Goal: Communication & Community: Ask a question

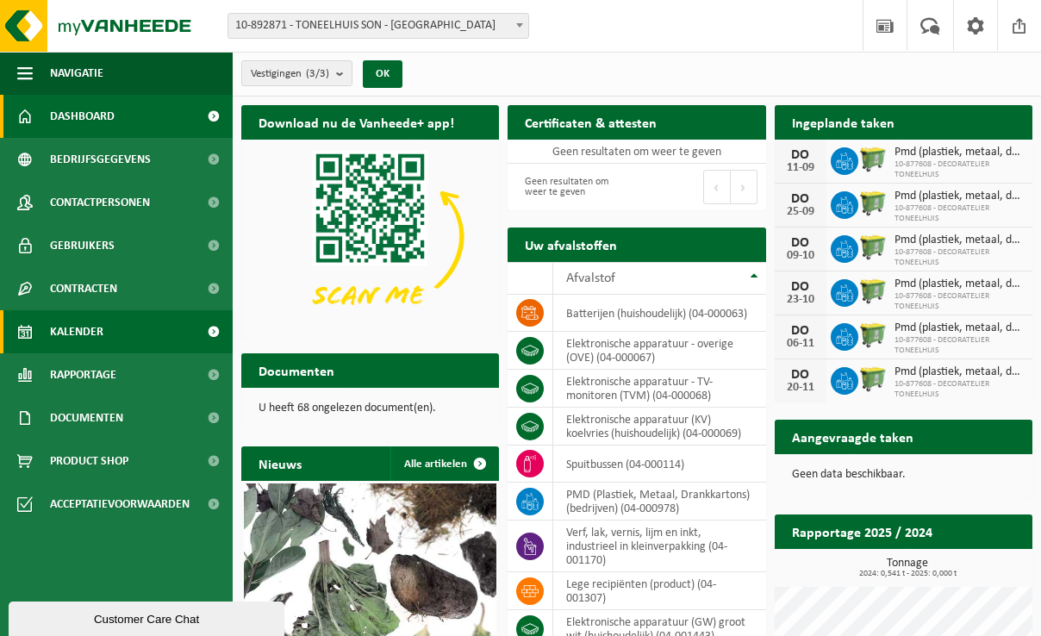
click at [152, 331] on link "Kalender" at bounding box center [116, 331] width 233 height 43
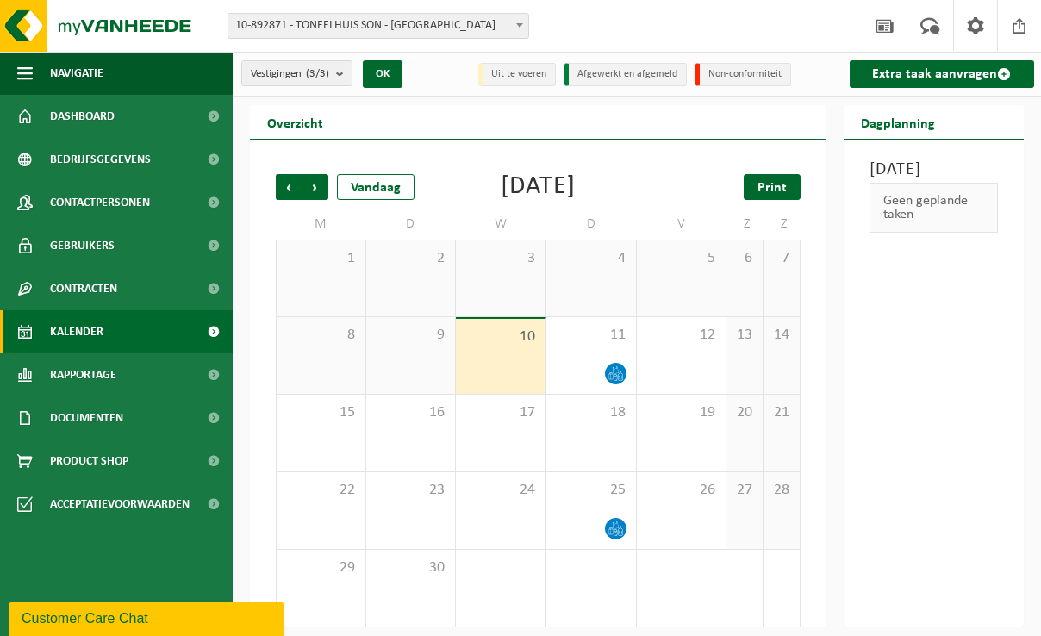
click at [777, 190] on span "Print" at bounding box center [771, 188] width 29 height 14
click at [324, 184] on span "Volgende" at bounding box center [315, 187] width 26 height 26
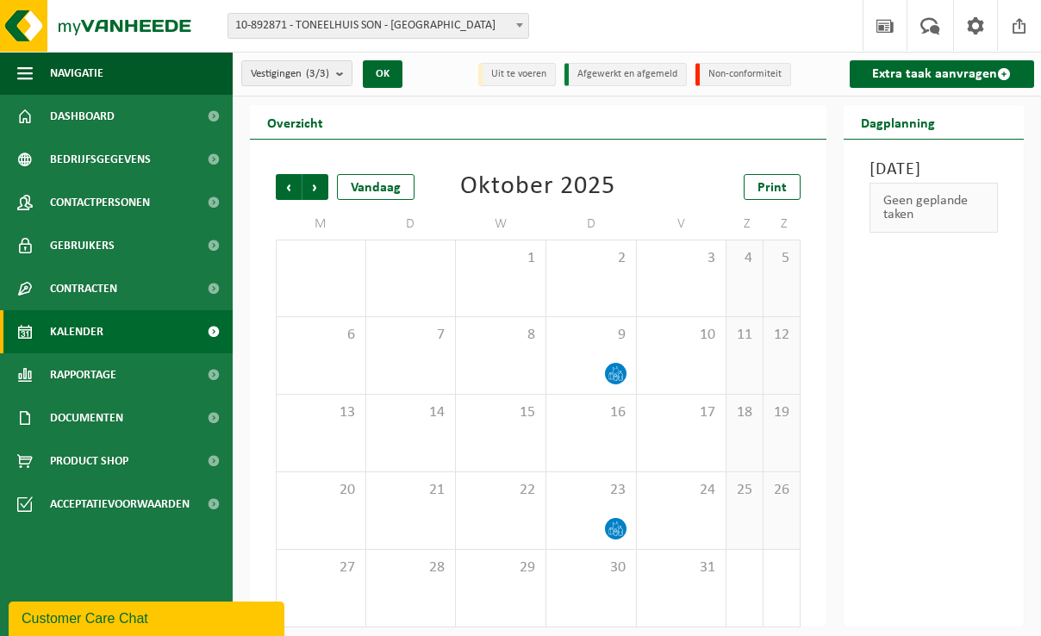
click at [324, 184] on span "Volgende" at bounding box center [315, 187] width 26 height 26
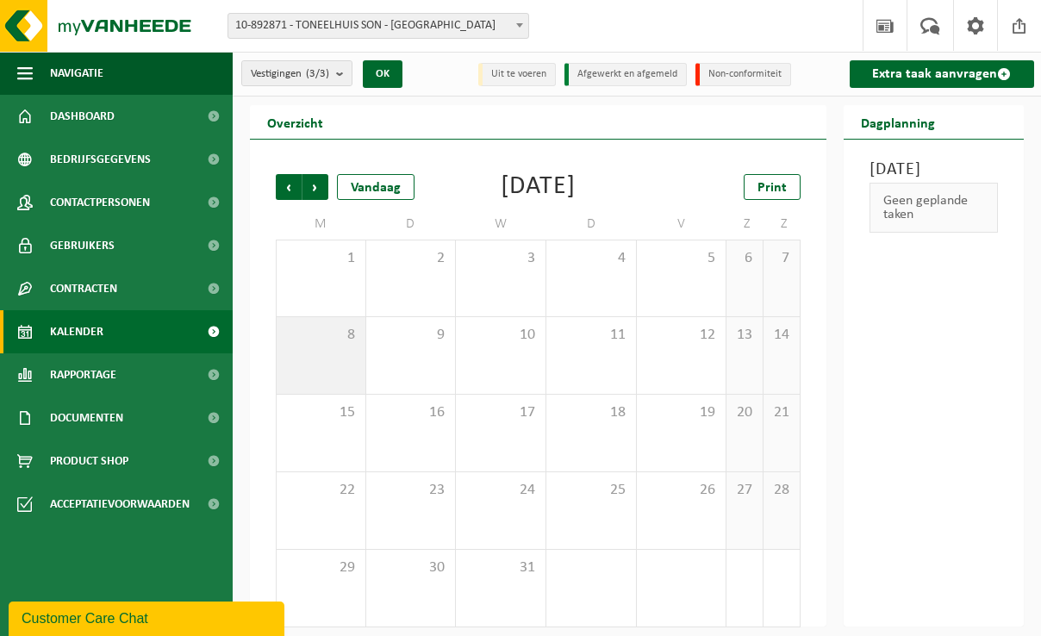
scroll to position [9, 0]
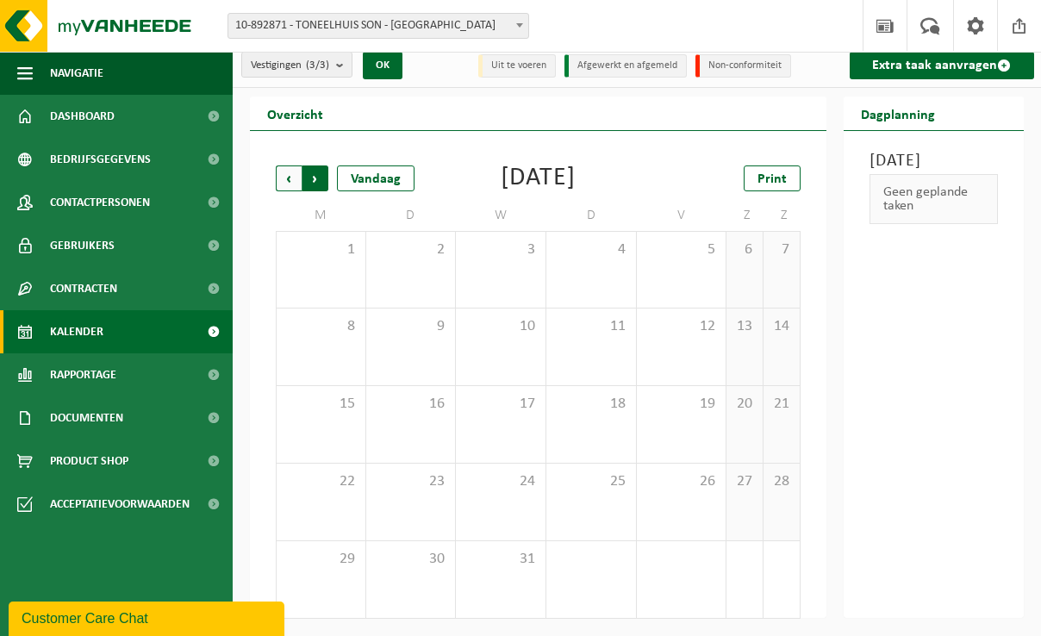
click at [292, 182] on span "Vorige" at bounding box center [289, 178] width 26 height 26
click at [319, 181] on span "Volgende" at bounding box center [315, 178] width 26 height 26
click at [288, 182] on span "Vorige" at bounding box center [289, 178] width 26 height 26
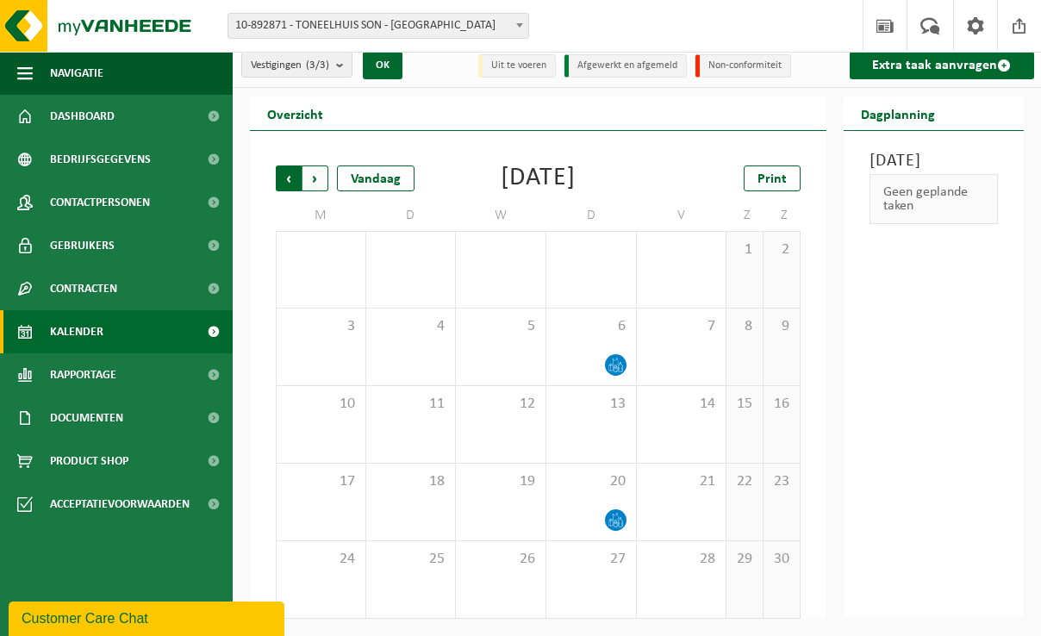
click at [314, 181] on span "Volgende" at bounding box center [315, 178] width 26 height 26
click at [287, 175] on span "Vorige" at bounding box center [289, 178] width 26 height 26
click at [319, 165] on span "Volgende" at bounding box center [315, 178] width 26 height 26
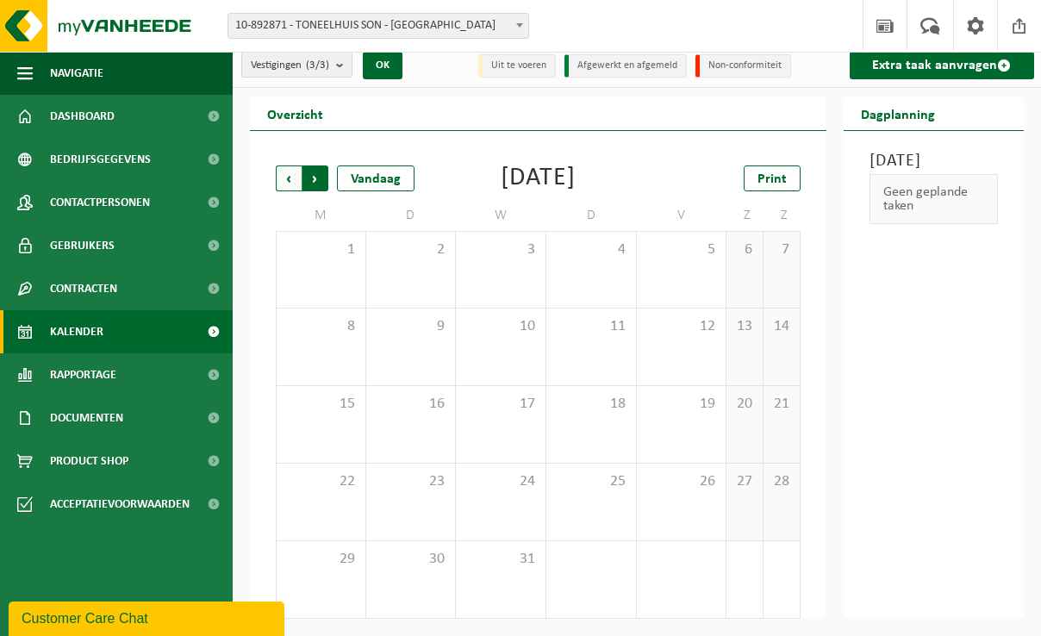
click at [287, 171] on span "Vorige" at bounding box center [289, 178] width 26 height 26
click at [325, 165] on span "Volgende" at bounding box center [315, 178] width 26 height 26
click at [327, 172] on span "Volgende" at bounding box center [315, 178] width 26 height 26
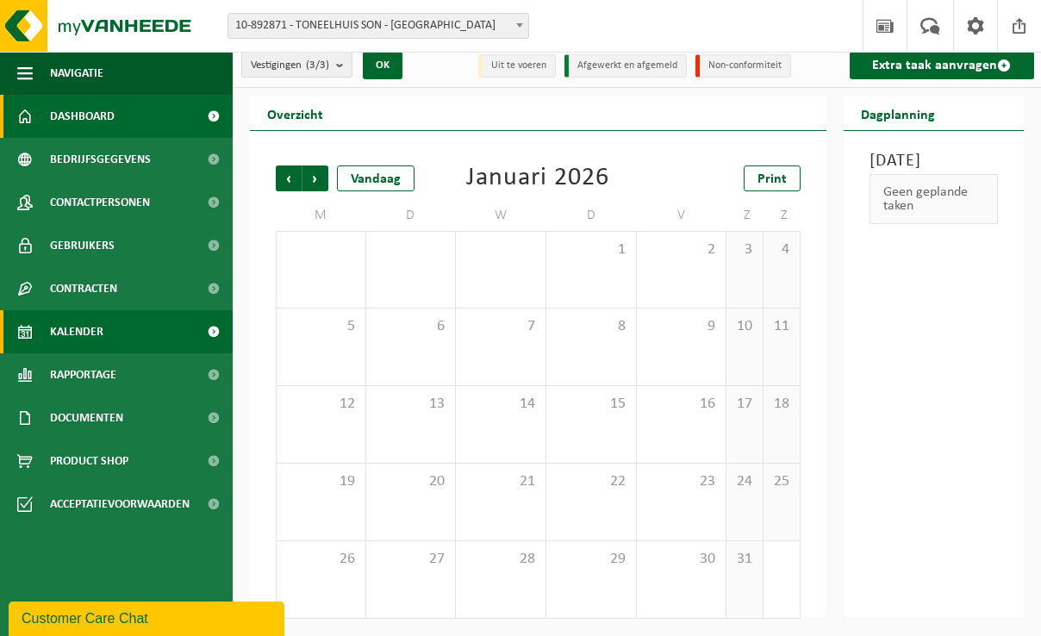
scroll to position [0, 0]
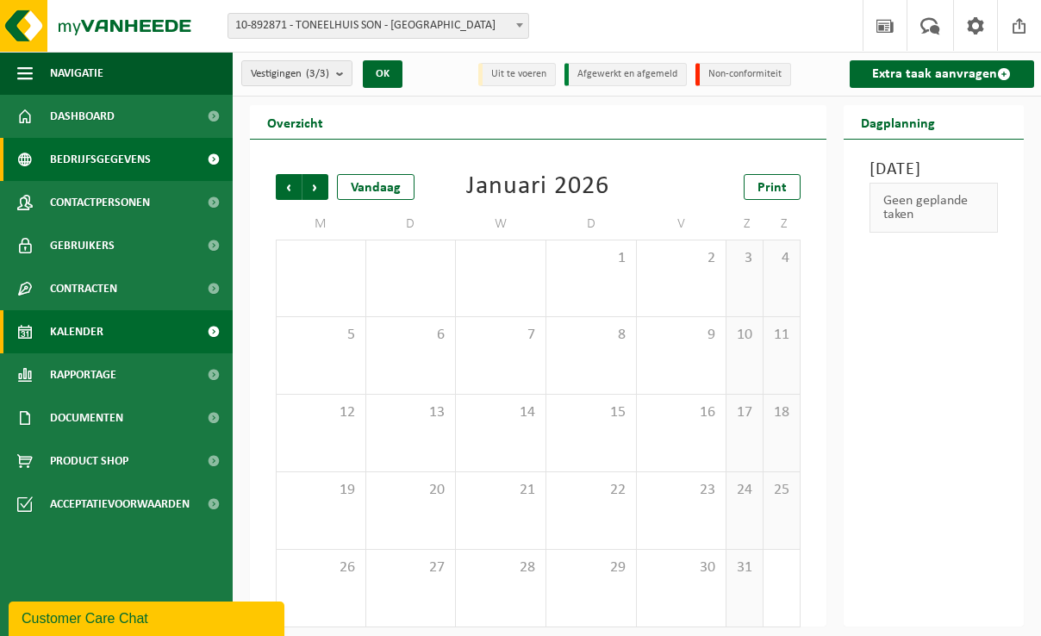
click at [106, 171] on span "Bedrijfsgegevens" at bounding box center [100, 159] width 101 height 43
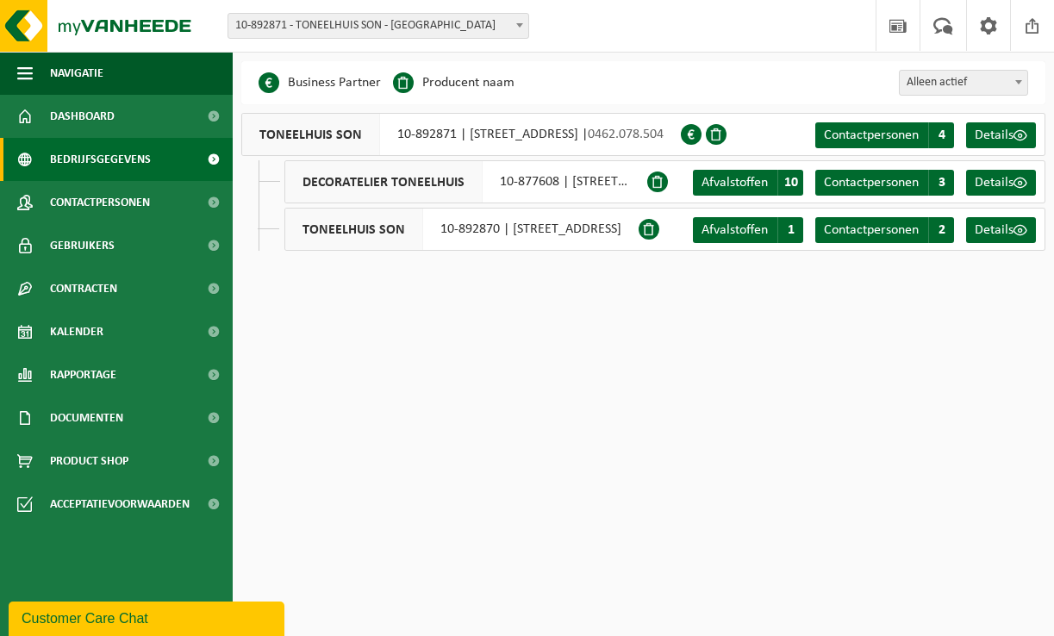
click at [221, 622] on div "Customer Care Chat" at bounding box center [147, 618] width 250 height 21
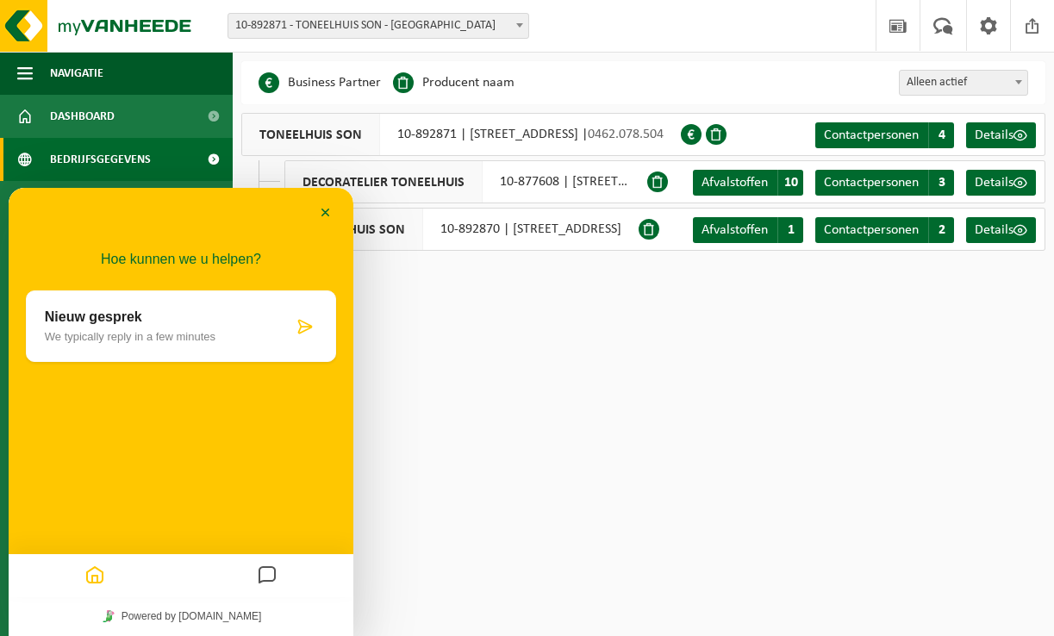
click at [268, 330] on p "We typically reply in a few minutes" at bounding box center [169, 336] width 248 height 13
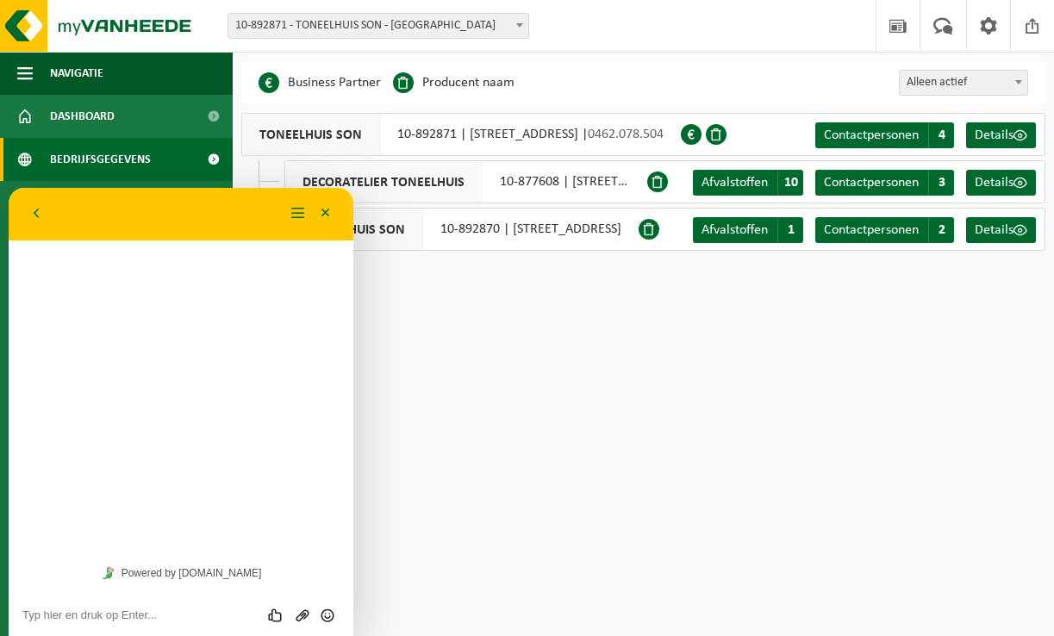
click at [121, 611] on textarea at bounding box center [180, 615] width 317 height 14
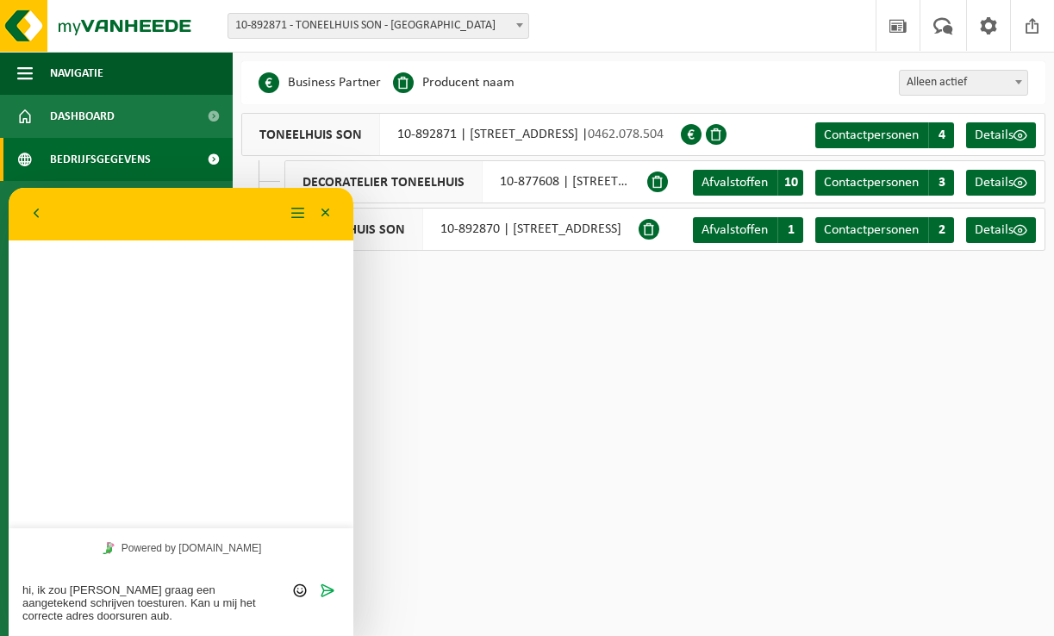
type textarea "hi, ik zou jukllie graag een aangetekend schrijven toesturen. Kan u mij het cor…"
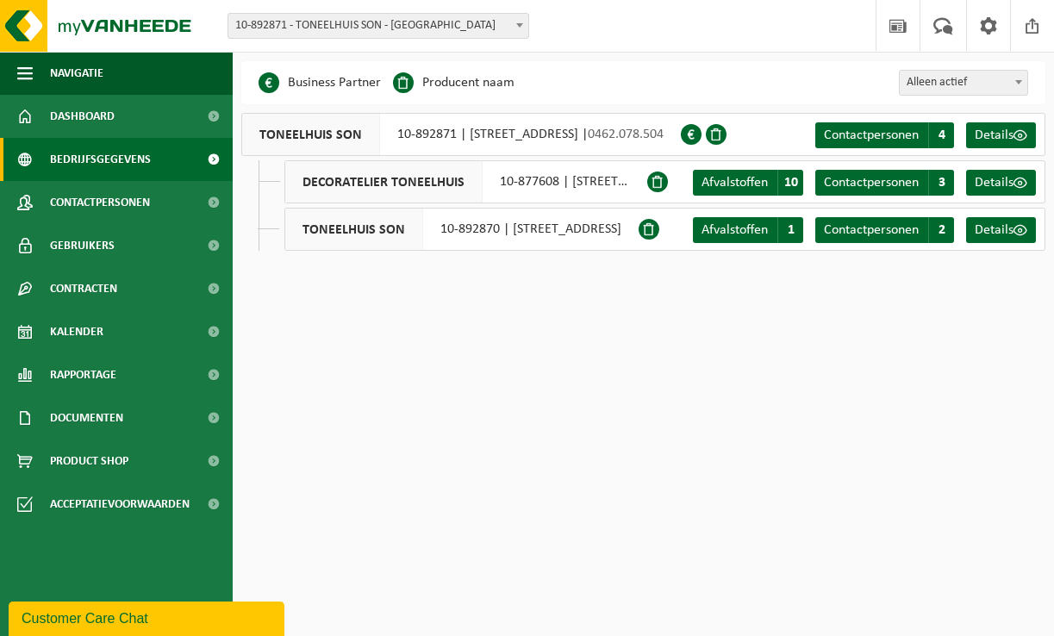
click at [183, 615] on div "Customer Care Chat" at bounding box center [147, 618] width 250 height 21
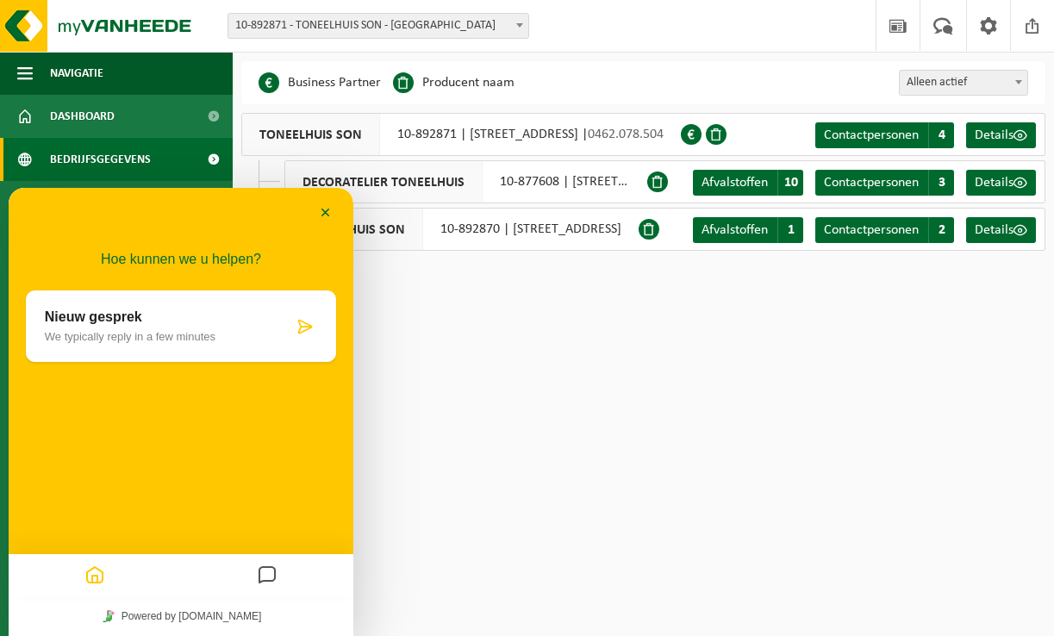
click at [96, 582] on icon "Home" at bounding box center [94, 576] width 21 height 34
click at [258, 581] on icon "Messages" at bounding box center [267, 576] width 21 height 34
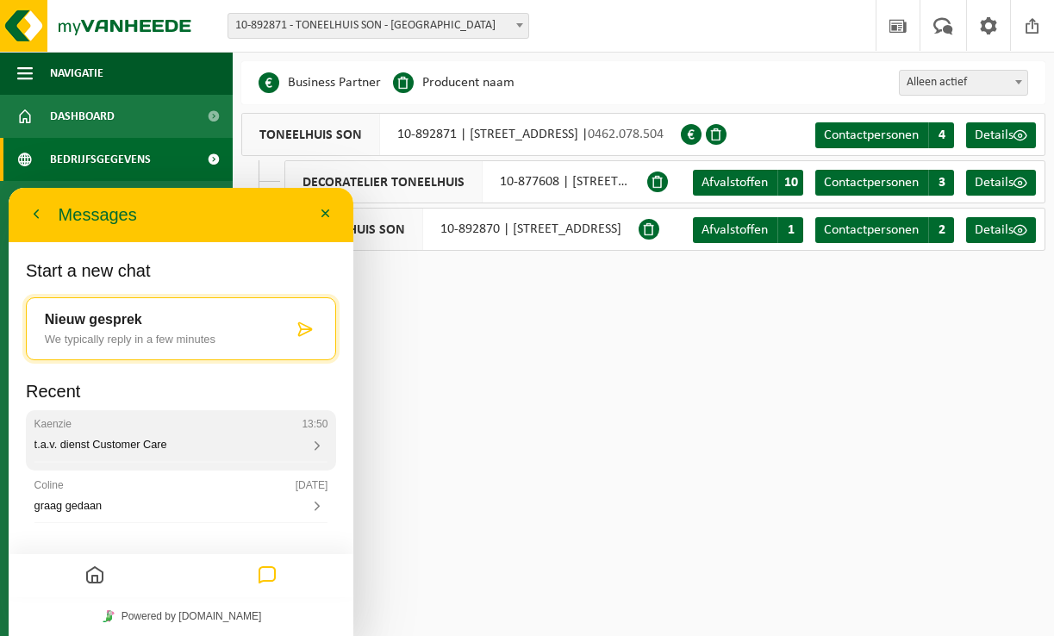
scroll to position [12, 0]
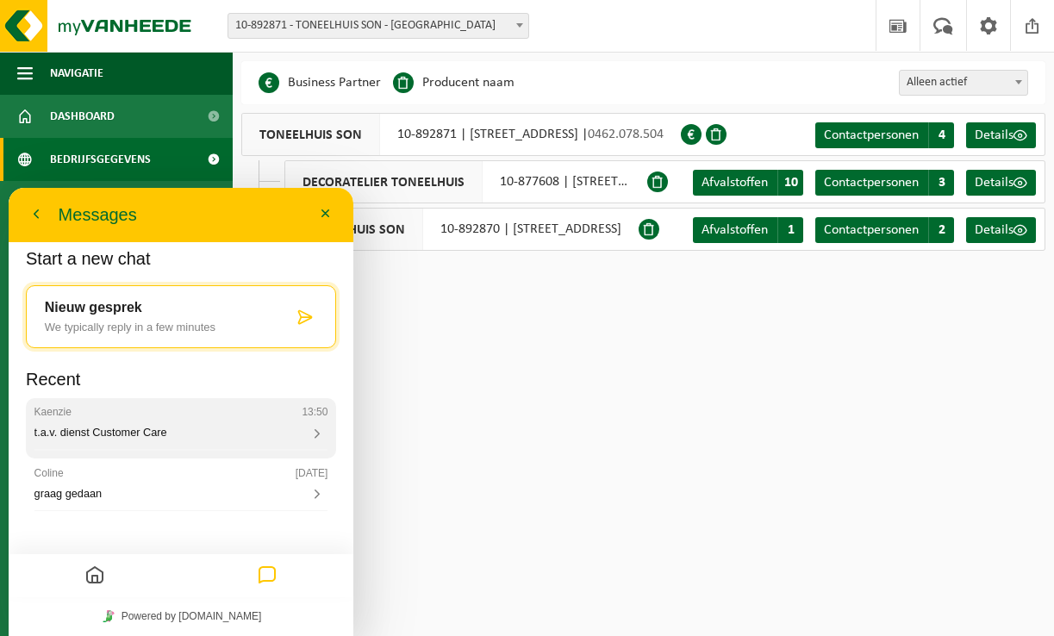
click at [230, 443] on div "Kaenzie 13:50 t.a.v. dienst Customer Care" at bounding box center [181, 428] width 310 height 60
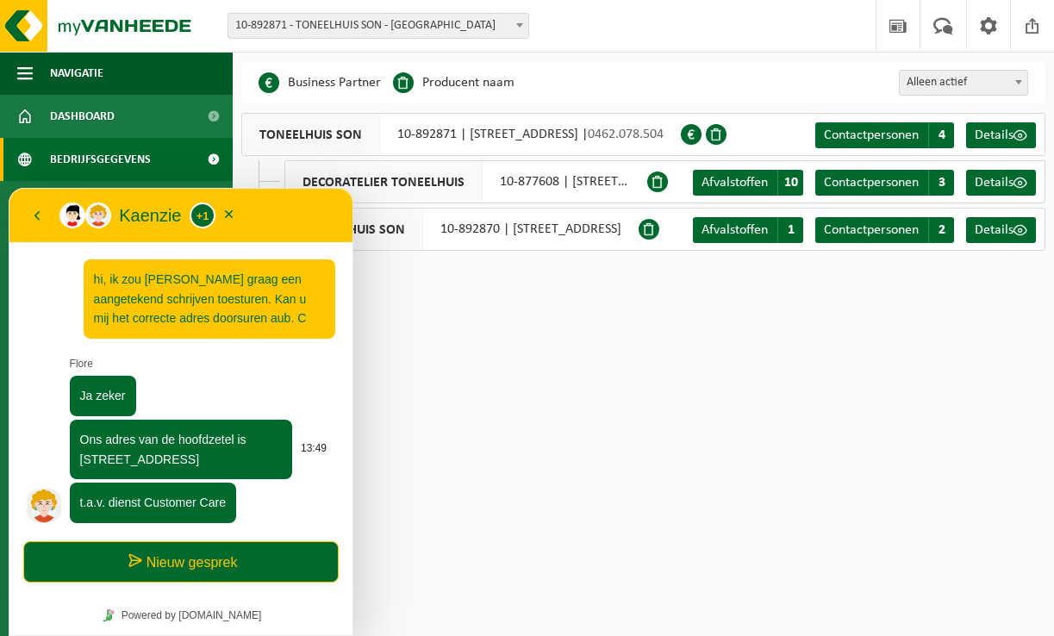
scroll to position [51, 0]
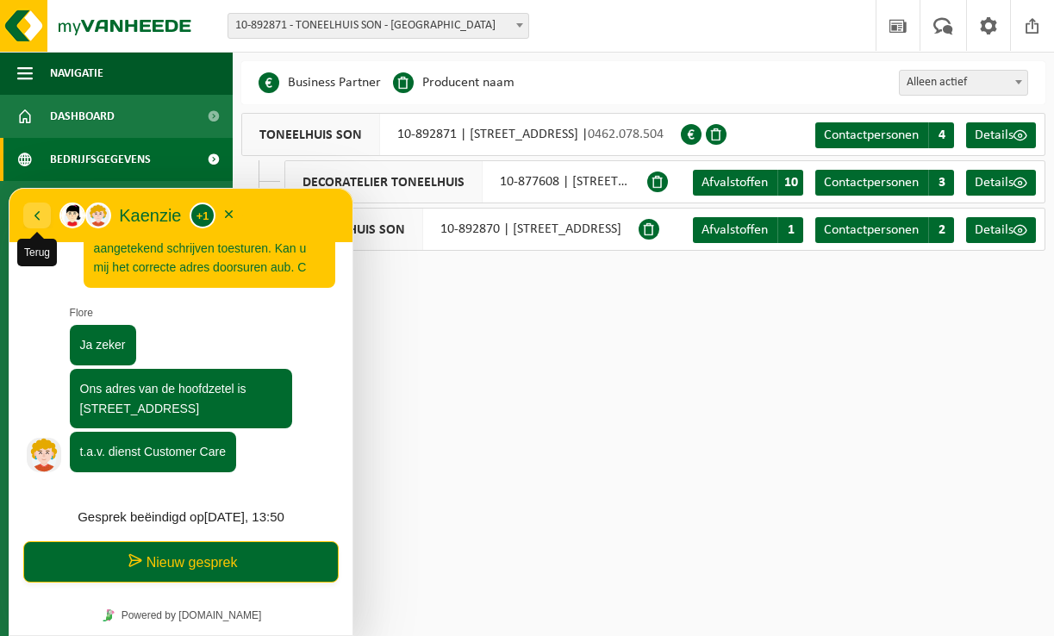
click at [34, 215] on icon "button" at bounding box center [37, 215] width 16 height 21
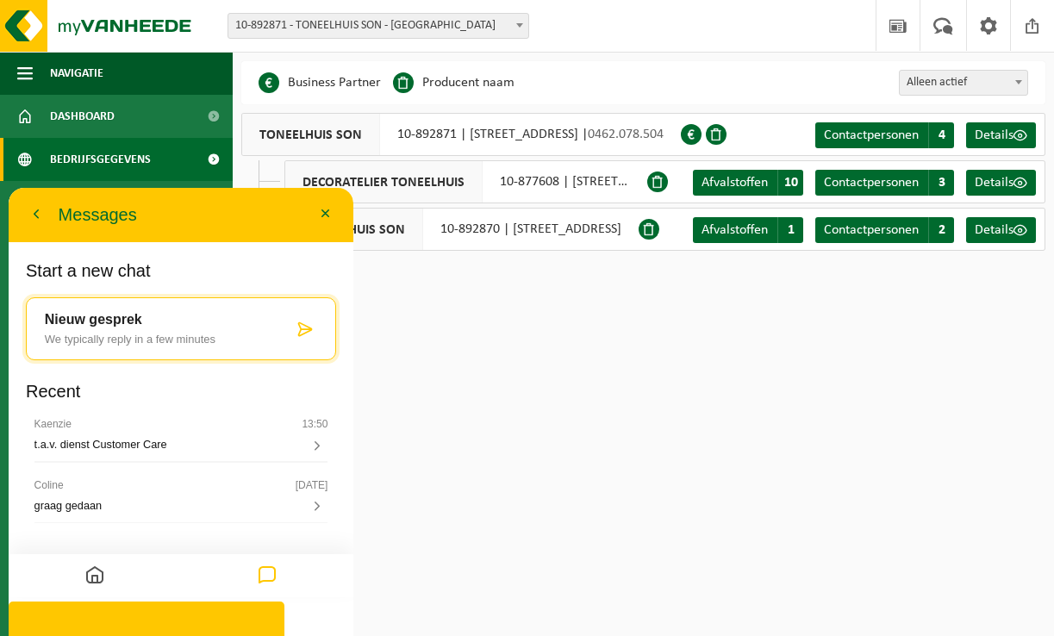
click at [413, 398] on html "Vestiging: 10-892871 - TONEELHUIS SON - ANTWERPEN 10-877608 - DECORATELIER TONE…" at bounding box center [527, 318] width 1054 height 636
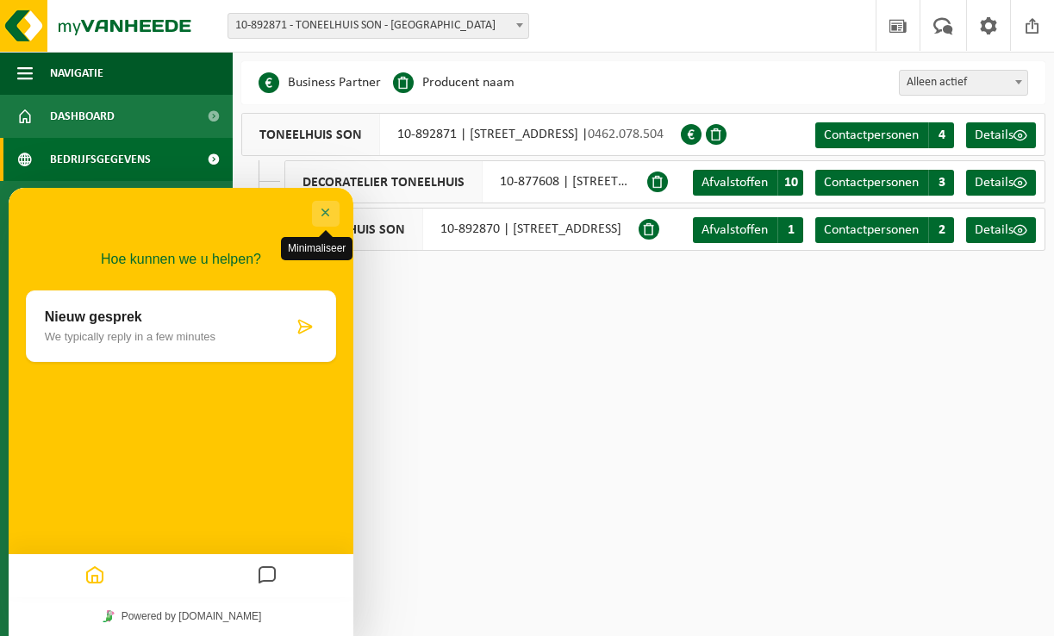
click at [327, 207] on button "Minimaliseer" at bounding box center [326, 214] width 28 height 26
